Goal: Information Seeking & Learning: Find specific fact

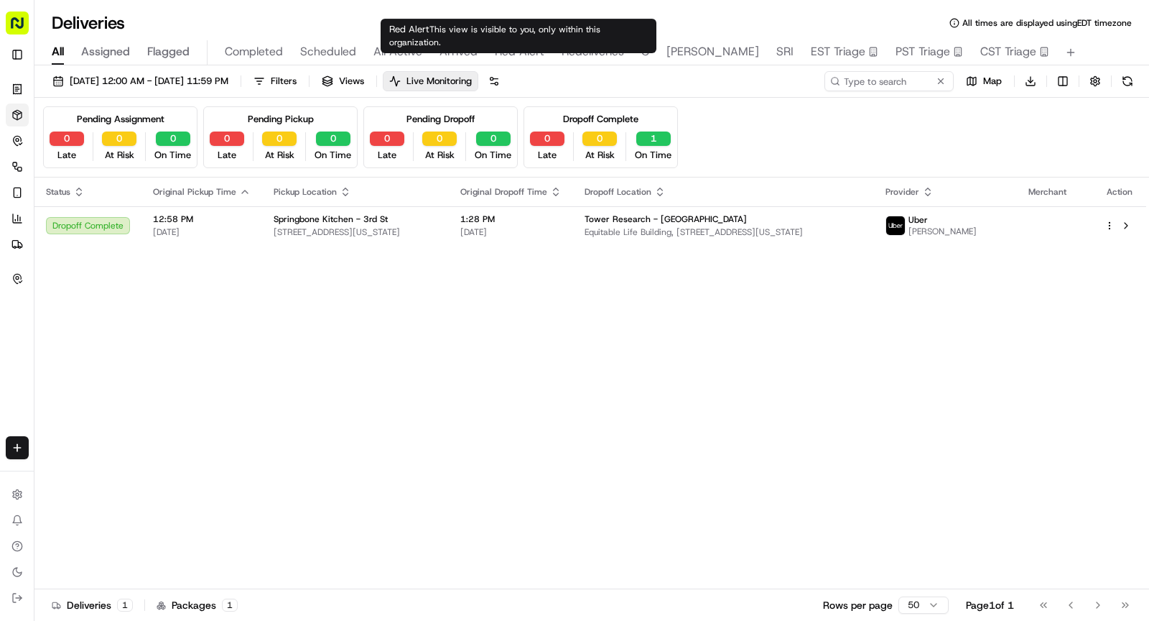
click at [520, 56] on span "Red Alert" at bounding box center [520, 51] width 50 height 17
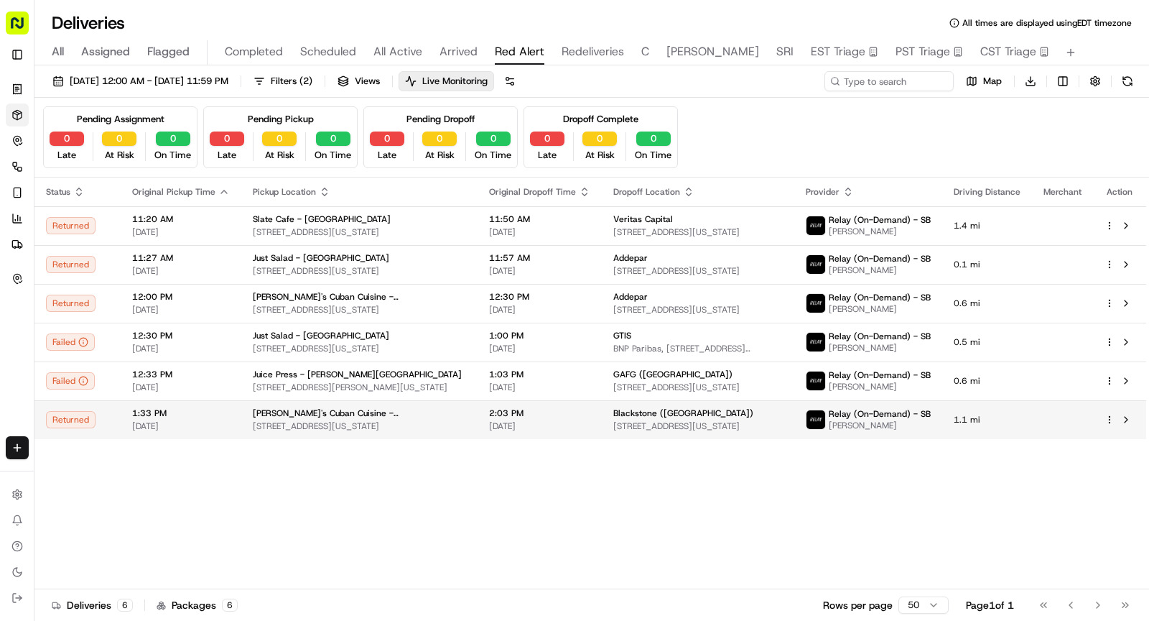
click at [325, 420] on span "21 W 45th St, New York, NY 10036, USA" at bounding box center [359, 425] width 213 height 11
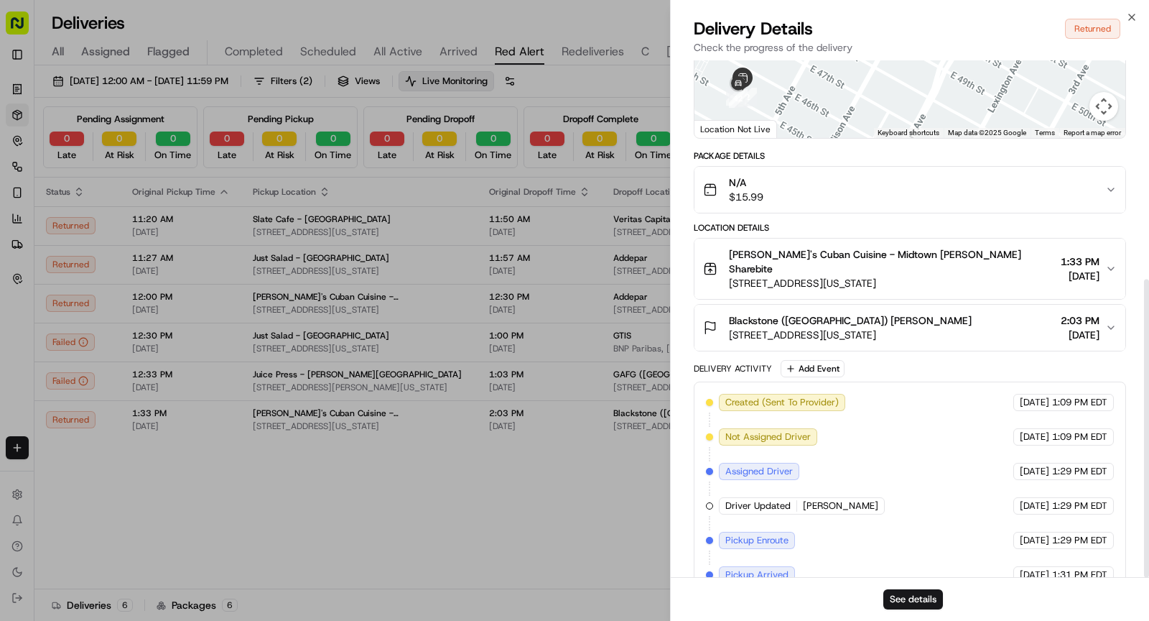
scroll to position [379, 0]
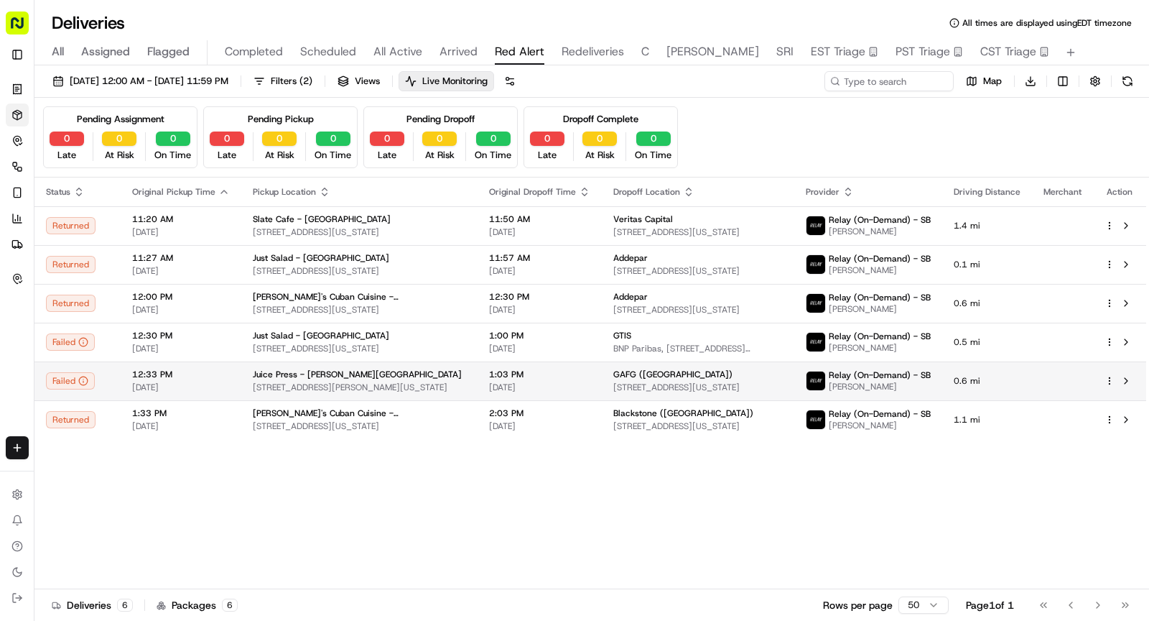
click at [374, 379] on div "Juice Press - Murray St 83 Murray St, New York, NY 10007, USA" at bounding box center [359, 380] width 213 height 24
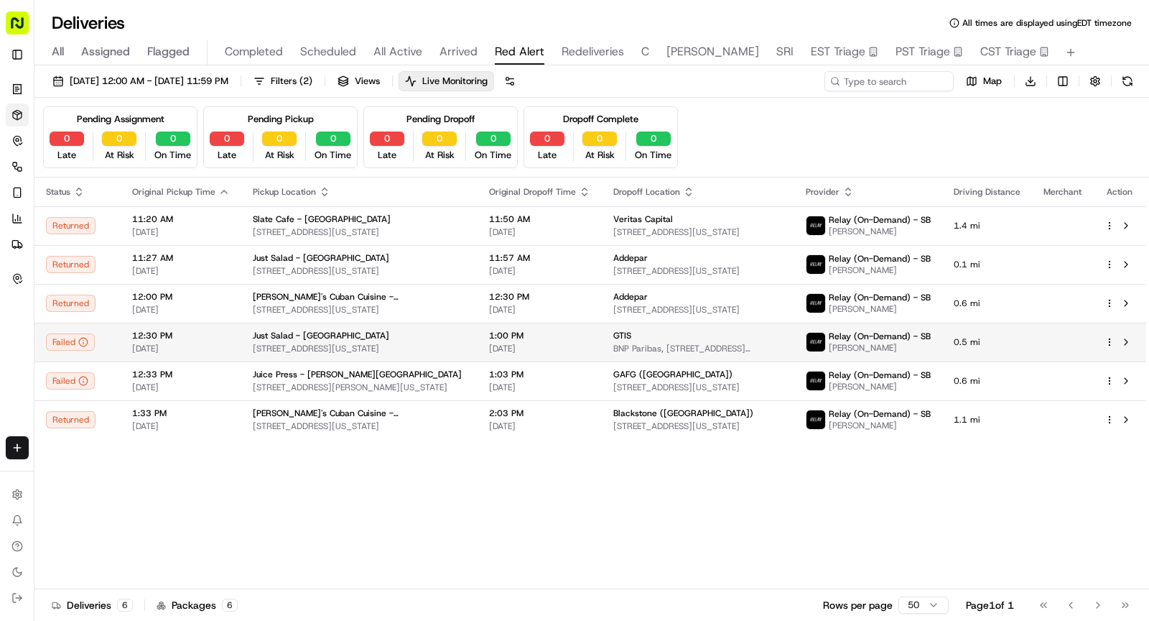
click at [241, 346] on td "Just Salad - Midtown West 1290 6th Ave, New York, NY 10104, USA" at bounding box center [359, 341] width 236 height 39
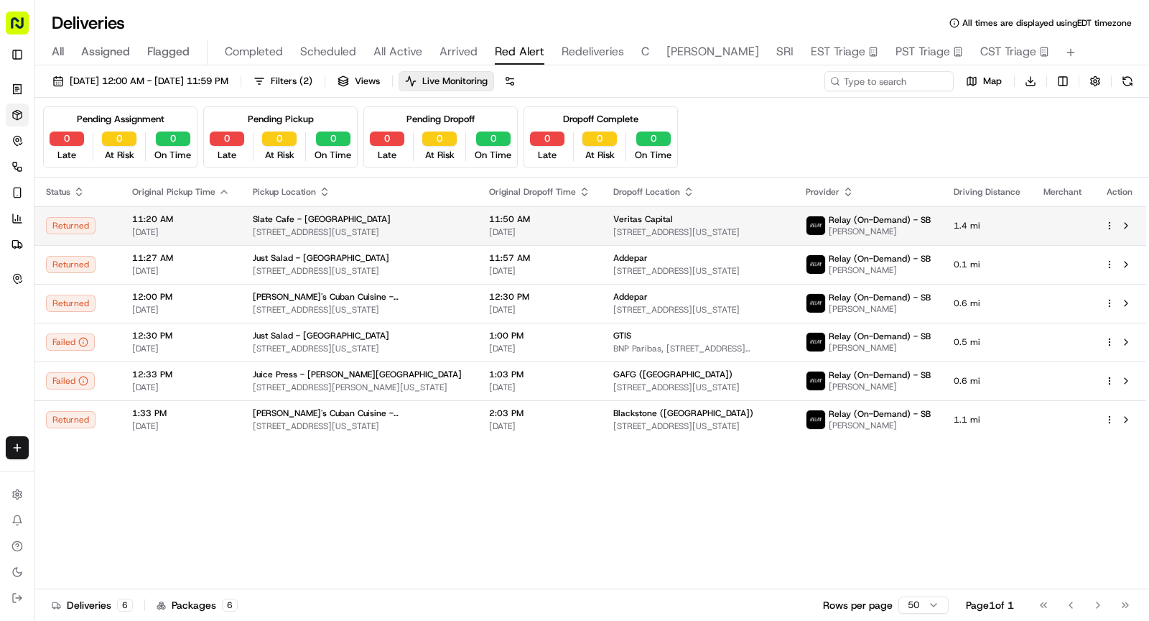
click at [223, 218] on span "11:20 AM" at bounding box center [181, 218] width 98 height 11
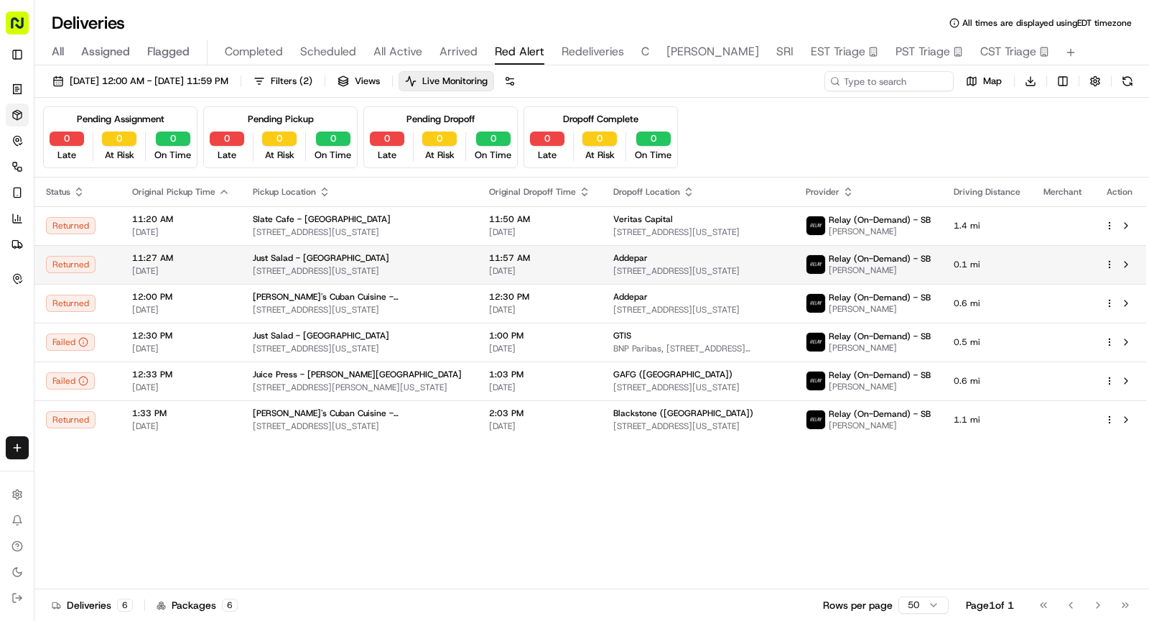
click at [218, 274] on span "[DATE]" at bounding box center [181, 270] width 98 height 11
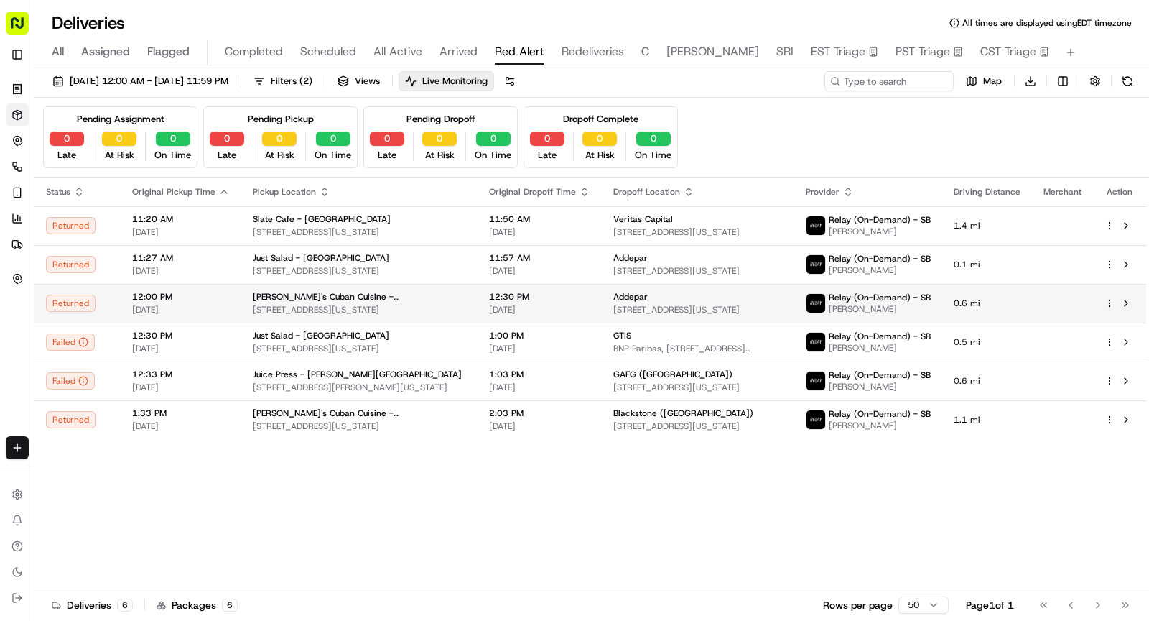
click at [396, 292] on span "Sophie's Cuban Cuisine - Midtown West" at bounding box center [359, 296] width 213 height 11
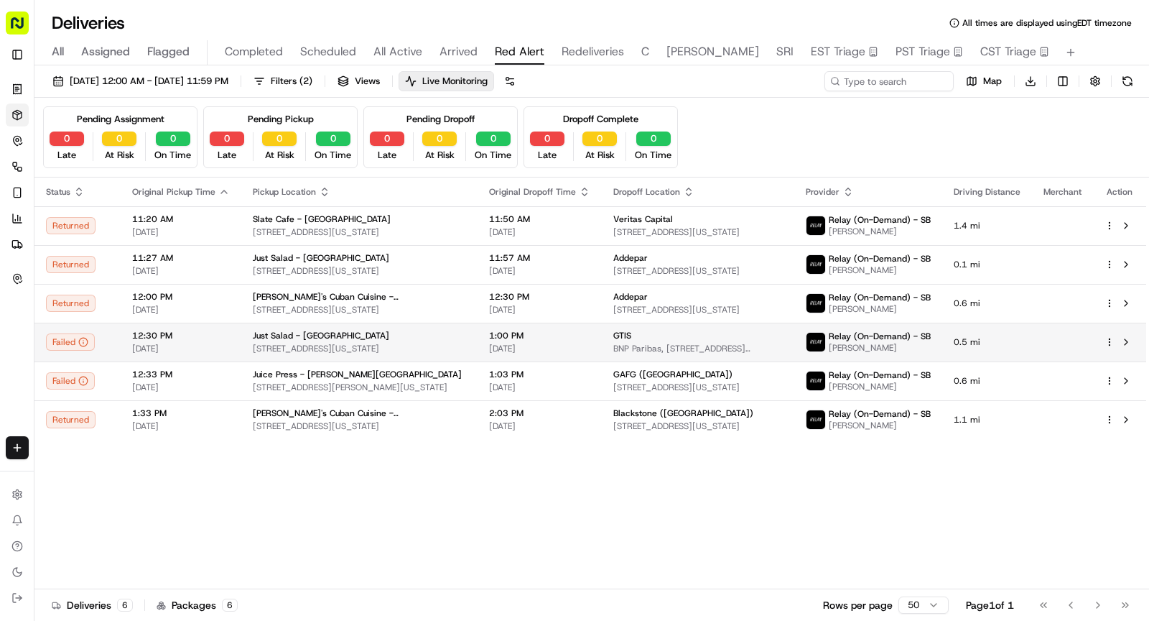
click at [347, 337] on span "Just Salad - Midtown West" at bounding box center [321, 335] width 136 height 11
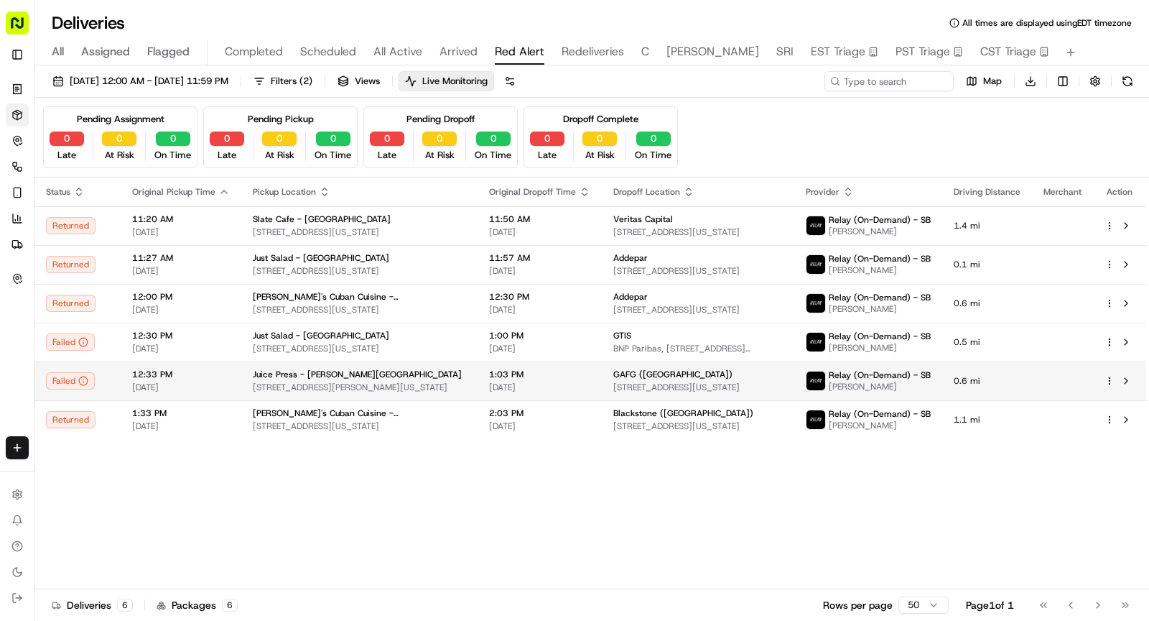
click at [312, 376] on span "Juice Press - Murray St" at bounding box center [357, 373] width 209 height 11
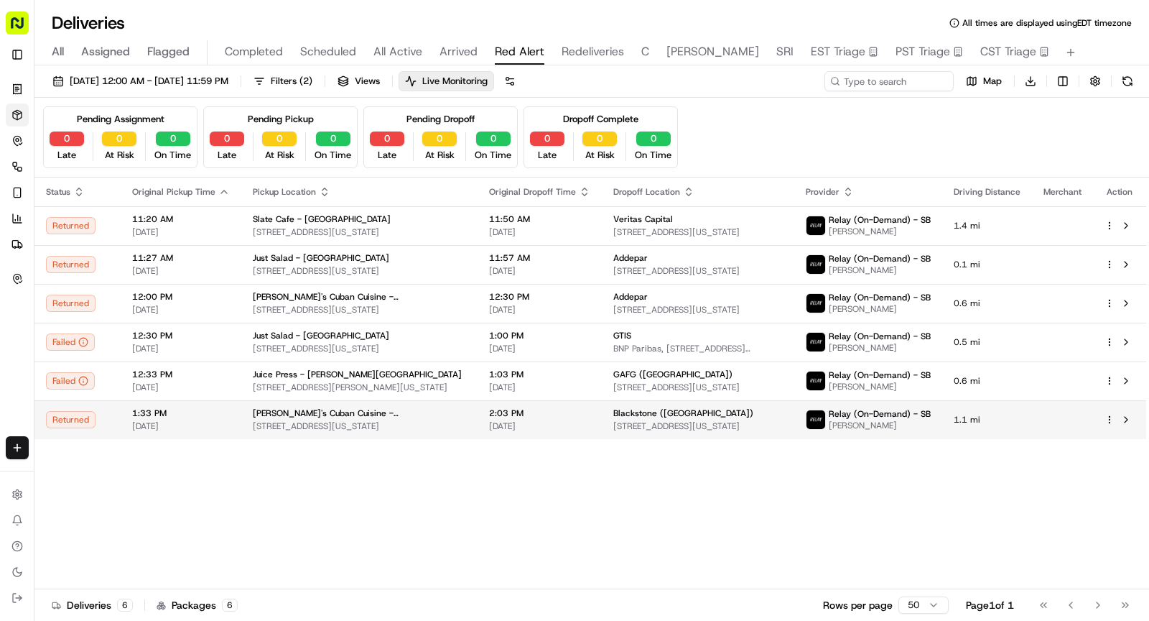
click at [295, 421] on span "21 W 45th St, New York, NY 10036, USA" at bounding box center [359, 425] width 213 height 11
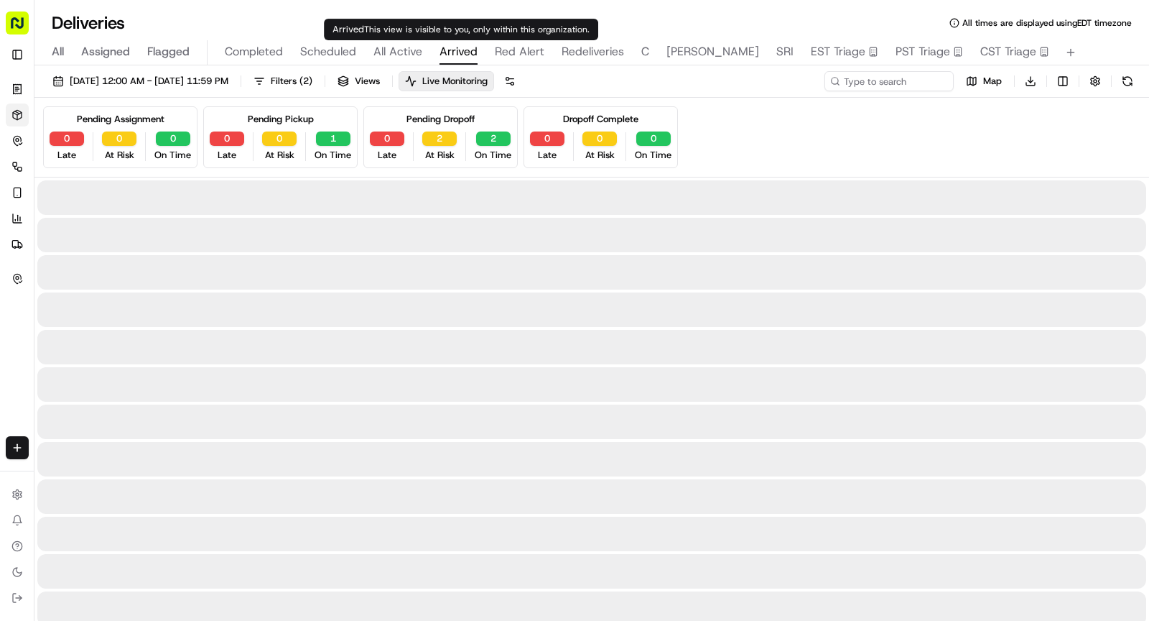
click at [445, 57] on span "Arrived" at bounding box center [459, 51] width 38 height 17
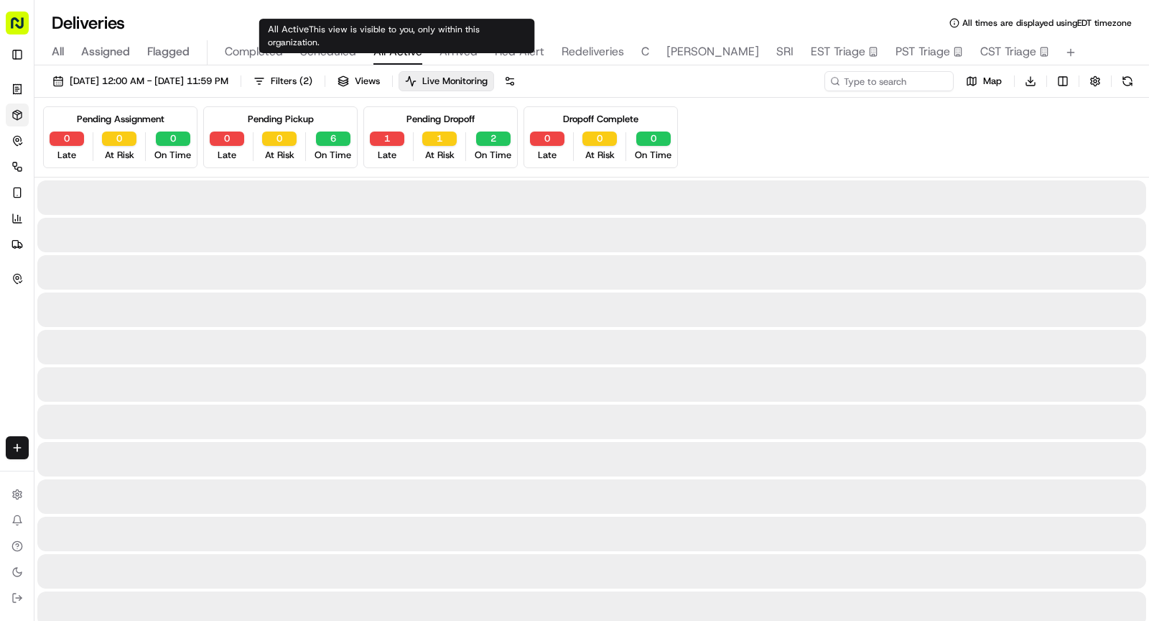
click at [393, 50] on span "All Active" at bounding box center [397, 51] width 49 height 17
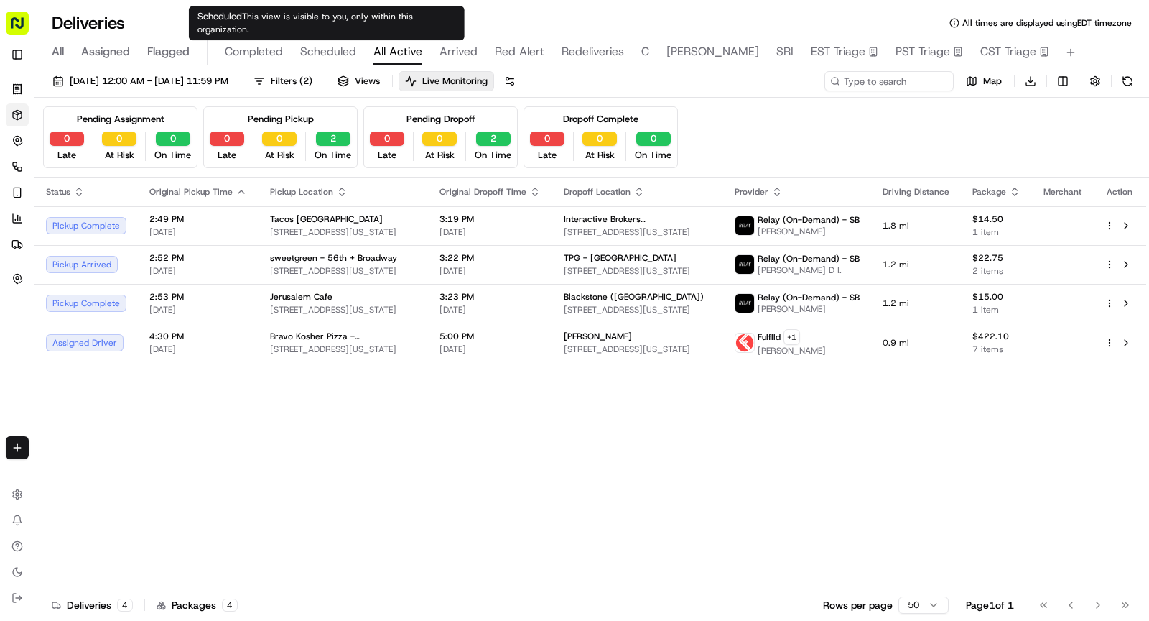
click at [338, 57] on span "Scheduled" at bounding box center [328, 51] width 56 height 17
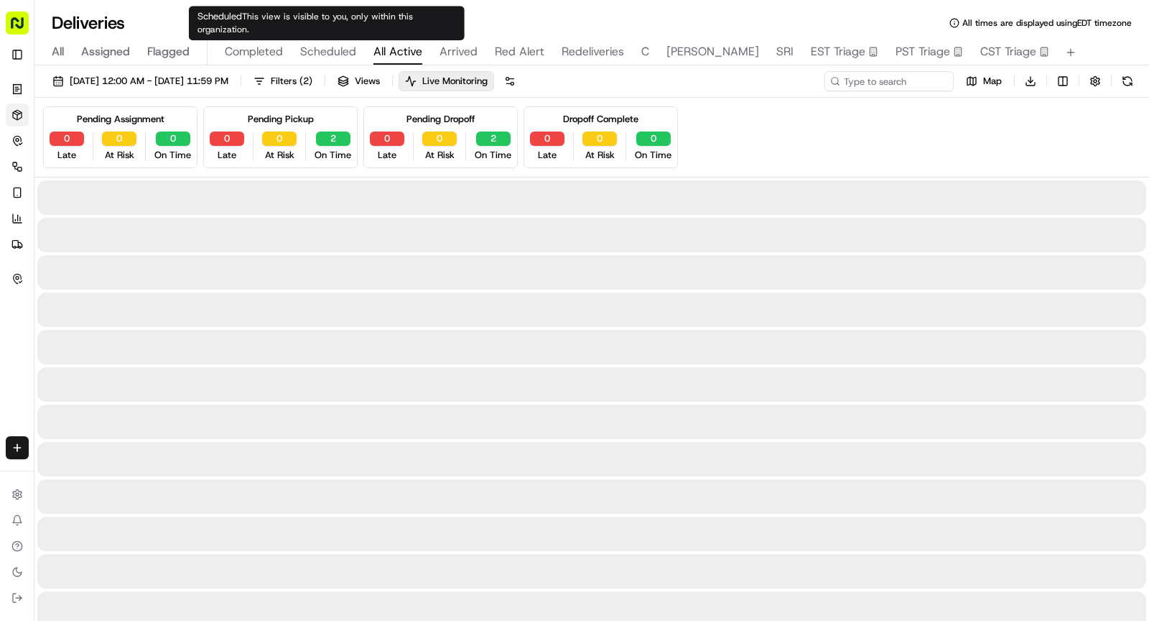
click at [394, 49] on span "All Active" at bounding box center [397, 51] width 49 height 17
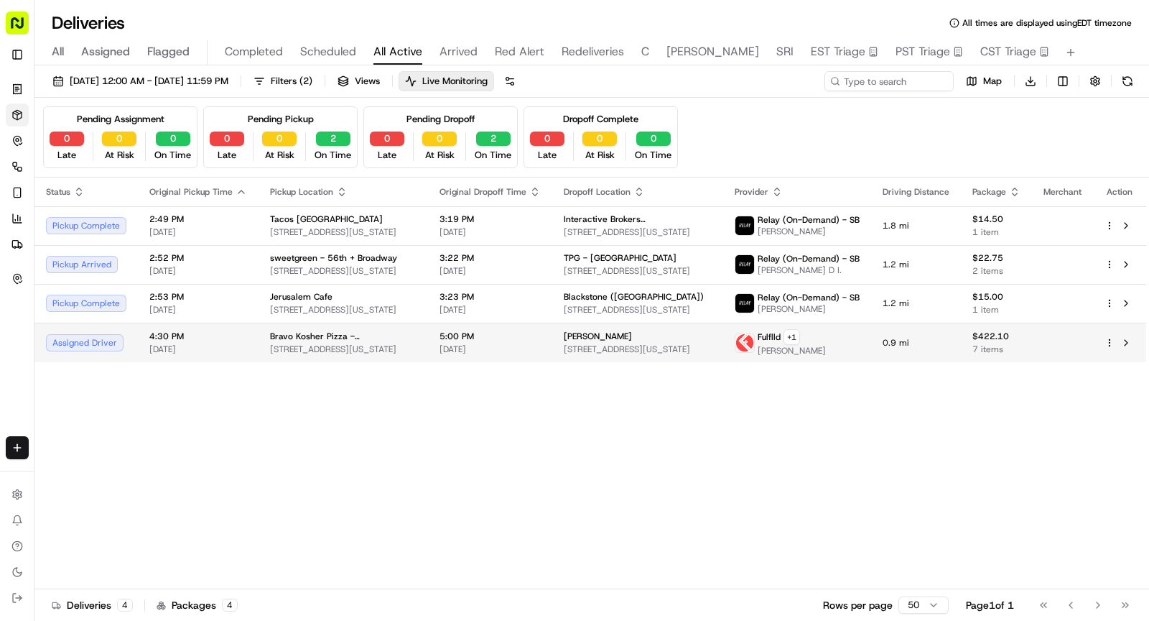
click at [338, 335] on span "Bravo Kosher Pizza - Financial District" at bounding box center [343, 335] width 147 height 11
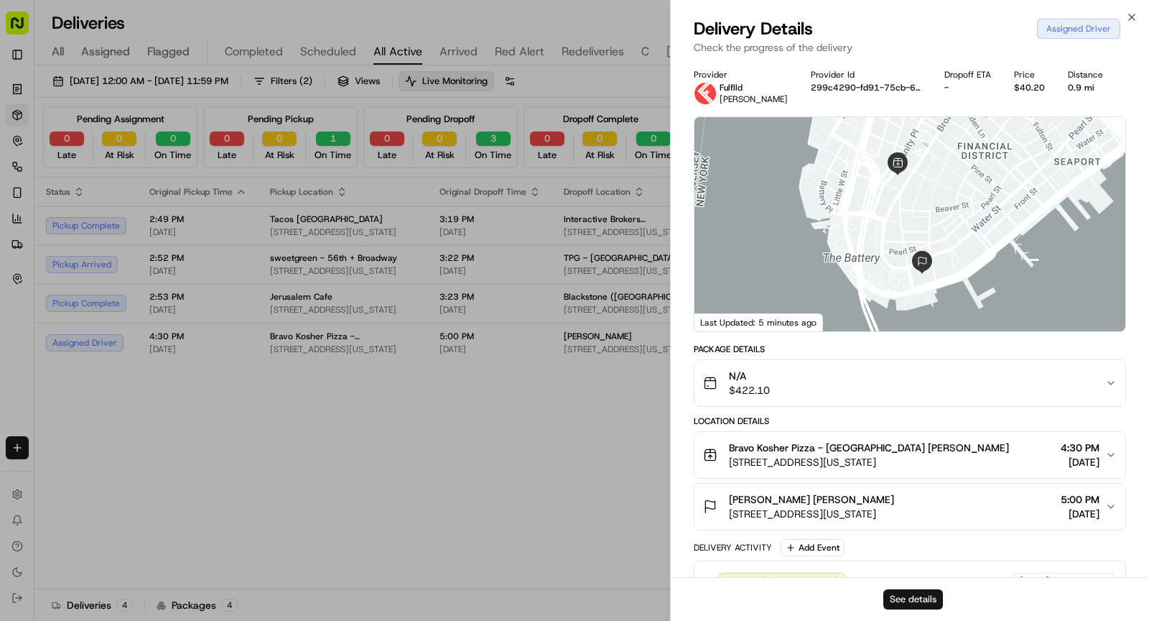
click at [929, 600] on button "See details" at bounding box center [913, 599] width 60 height 20
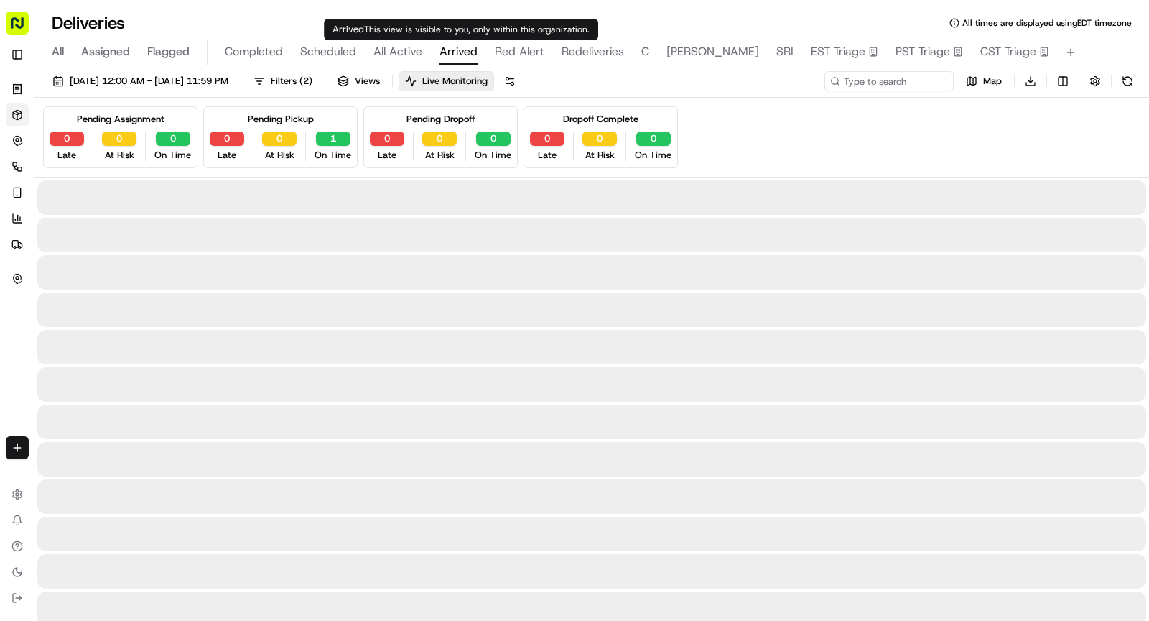
click at [464, 43] on span "Arrived" at bounding box center [459, 51] width 38 height 17
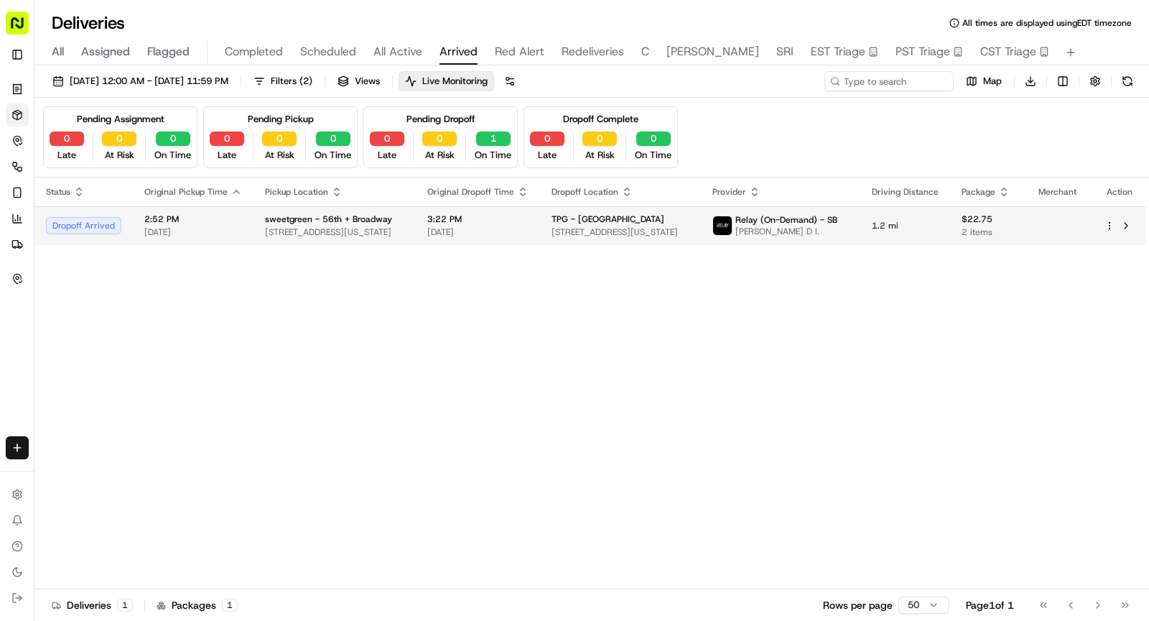
click at [340, 223] on div "sweetgreen - 56th + Broadway 1740 Broadway, 1740 Broadway, New York, NY 10019, …" at bounding box center [334, 225] width 139 height 24
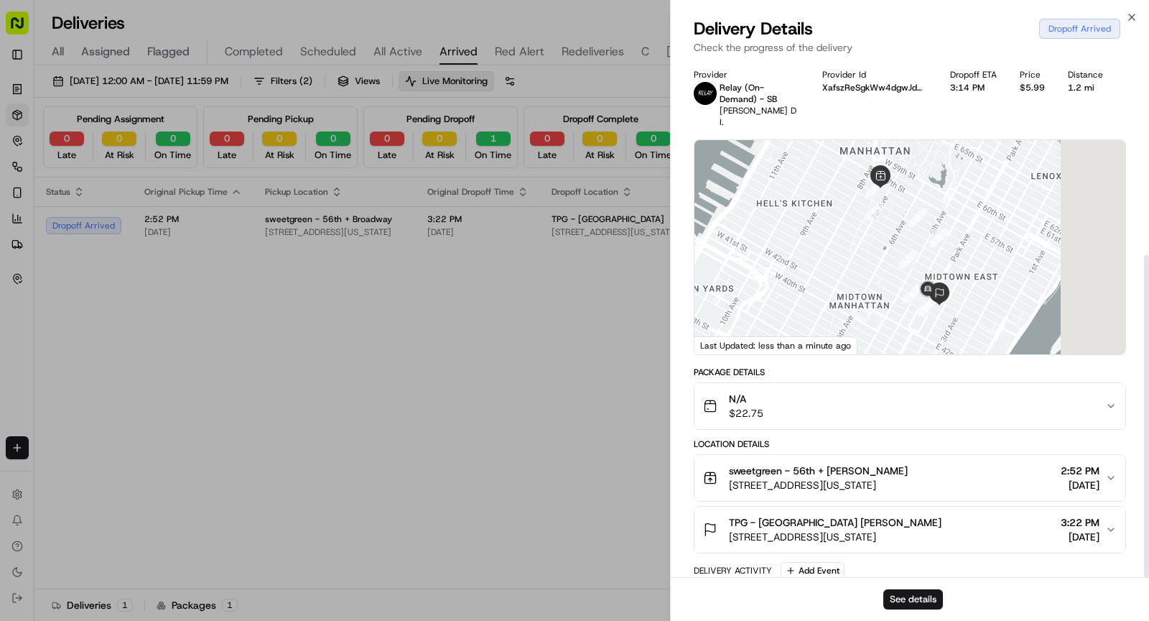
scroll to position [312, 0]
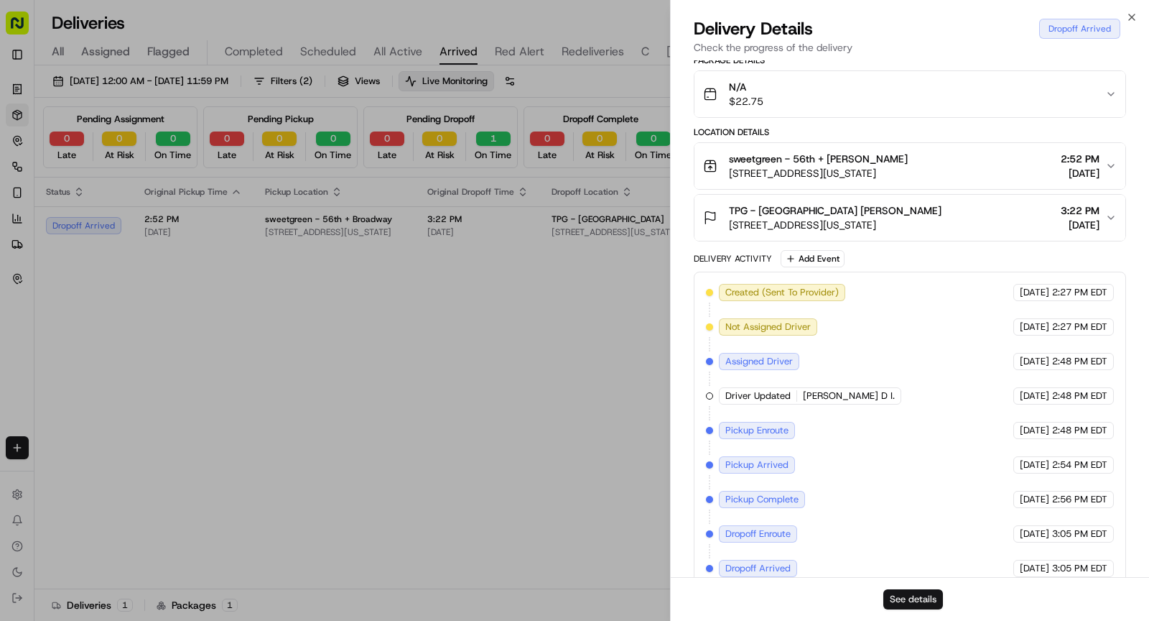
click at [920, 597] on button "See details" at bounding box center [913, 599] width 60 height 20
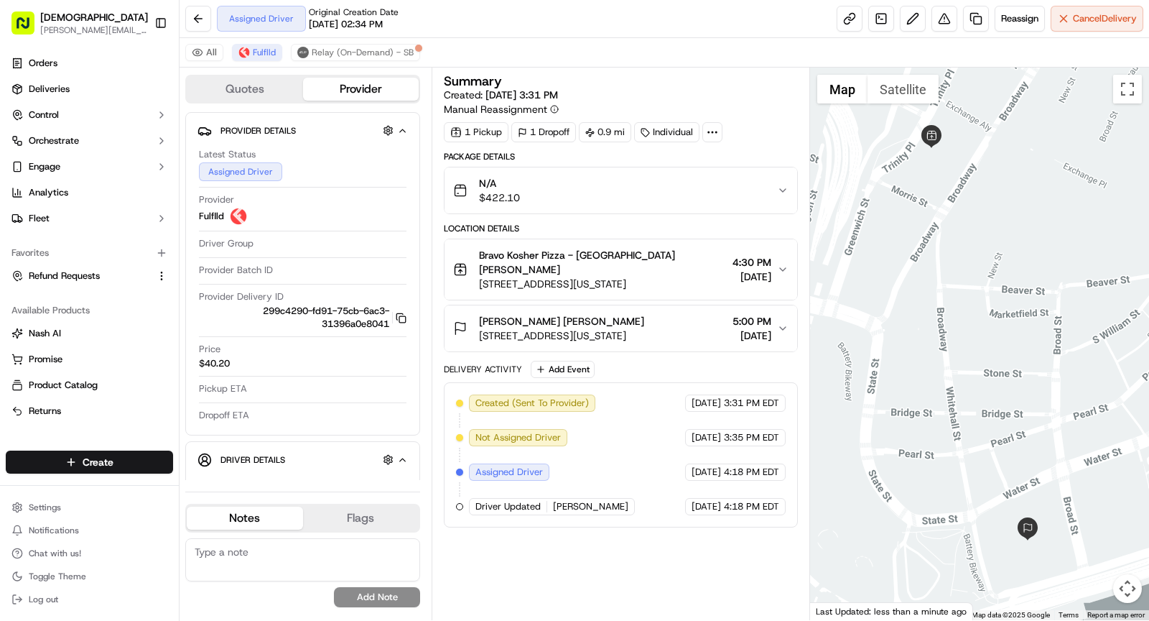
click at [712, 126] on icon at bounding box center [712, 132] width 13 height 13
drag, startPoint x: 659, startPoint y: 164, endPoint x: 735, endPoint y: 167, distance: 76.2
click at [735, 167] on div "External ID FF09172545720-6740-1945075" at bounding box center [706, 165] width 203 height 13
copy span "FF0917254572"
click at [712, 131] on icon at bounding box center [712, 132] width 13 height 13
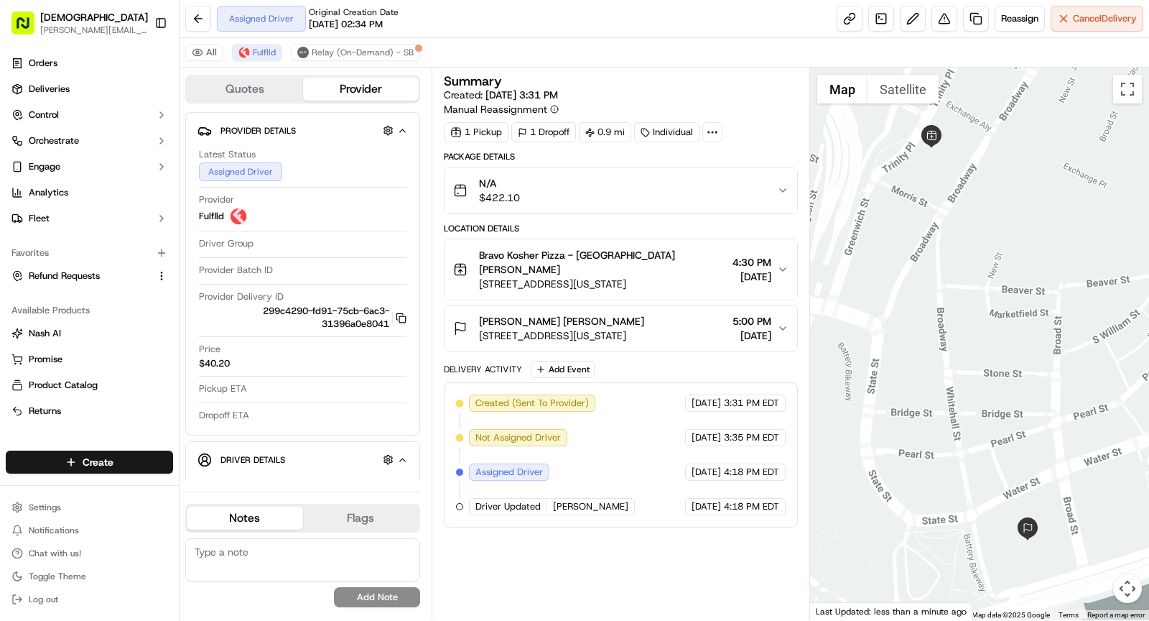
click at [714, 128] on icon at bounding box center [712, 132] width 13 height 13
drag, startPoint x: 659, startPoint y: 167, endPoint x: 740, endPoint y: 168, distance: 81.2
click at [740, 168] on div "External ID FF09172545720-6740-1945075" at bounding box center [706, 165] width 203 height 13
copy span "FF09172545720"
click at [498, 279] on span "17a Trinity Pl, New York, NY 10006, USA" at bounding box center [603, 284] width 248 height 14
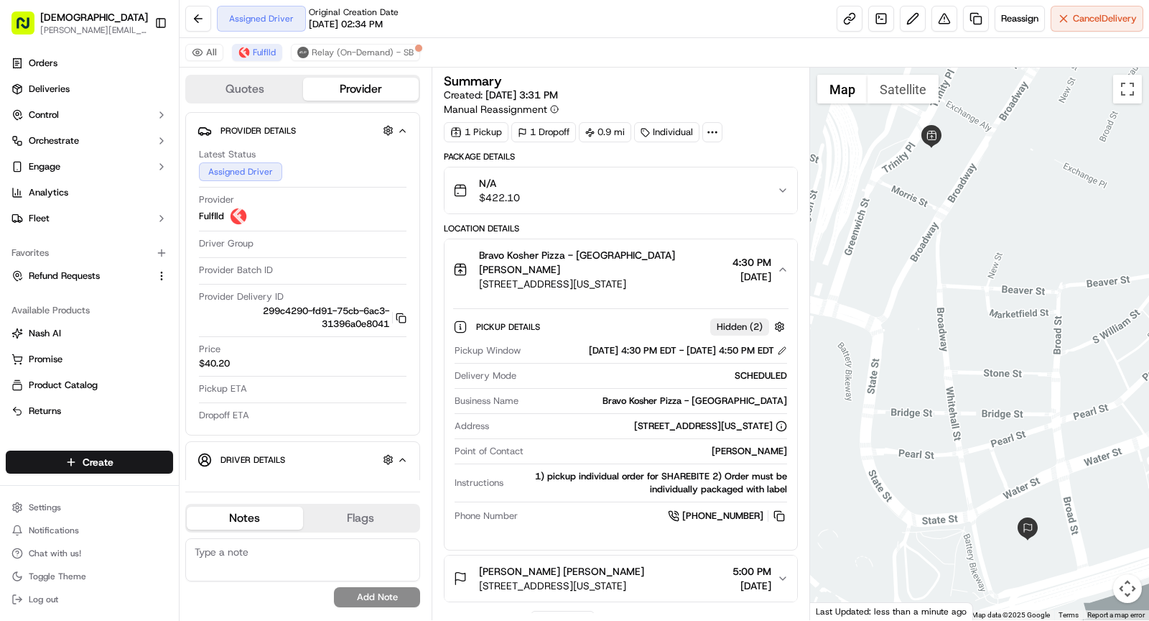
click at [714, 394] on div "Bravo Kosher Pizza - Financial District" at bounding box center [655, 400] width 263 height 13
copy div "Bravo Kosher Pizza - Financial District"
click at [595, 257] on span "Bravo Kosher Pizza - Financial District Denis Sharebite" at bounding box center [603, 262] width 248 height 29
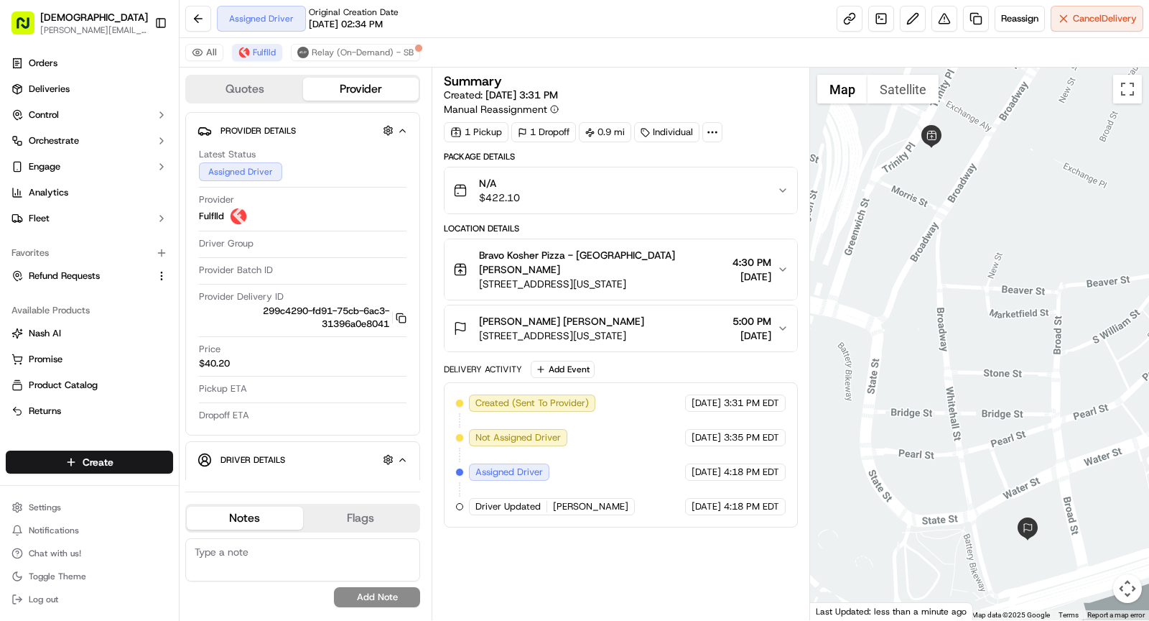
click at [616, 320] on div "Fried Frank Pedro Cedeno" at bounding box center [561, 321] width 165 height 14
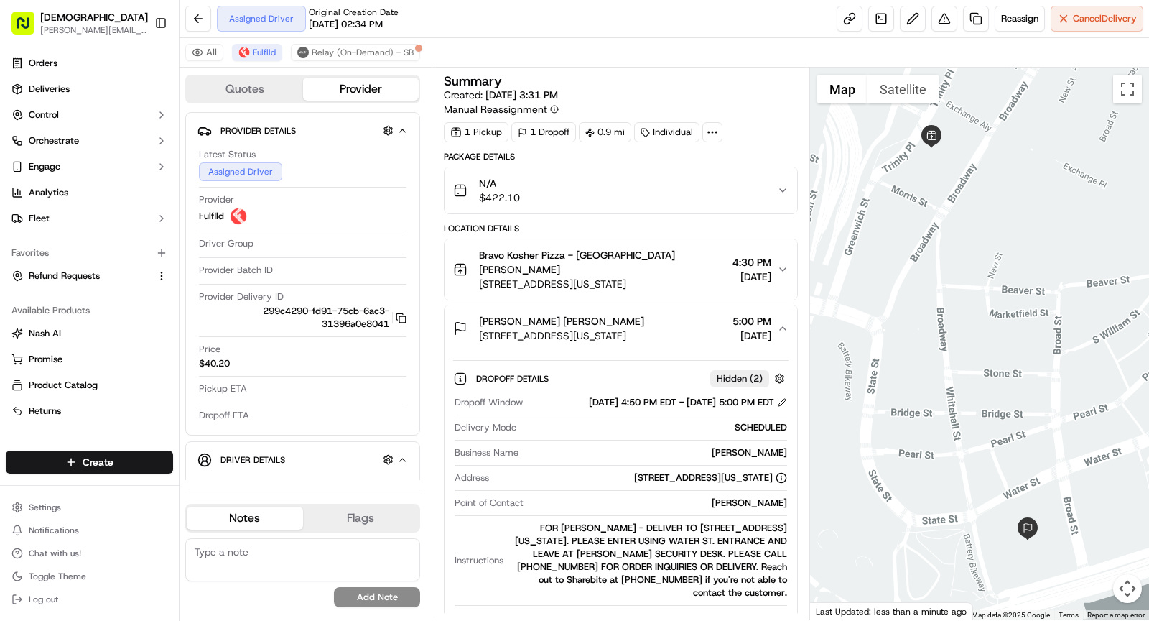
click at [756, 503] on div "Pedro Cedeno" at bounding box center [658, 502] width 258 height 13
copy div "Pedro Cedeno"
click at [621, 322] on div "Fried Frank Pedro Cedeno" at bounding box center [561, 321] width 165 height 14
